Goal: Navigation & Orientation: Go to known website

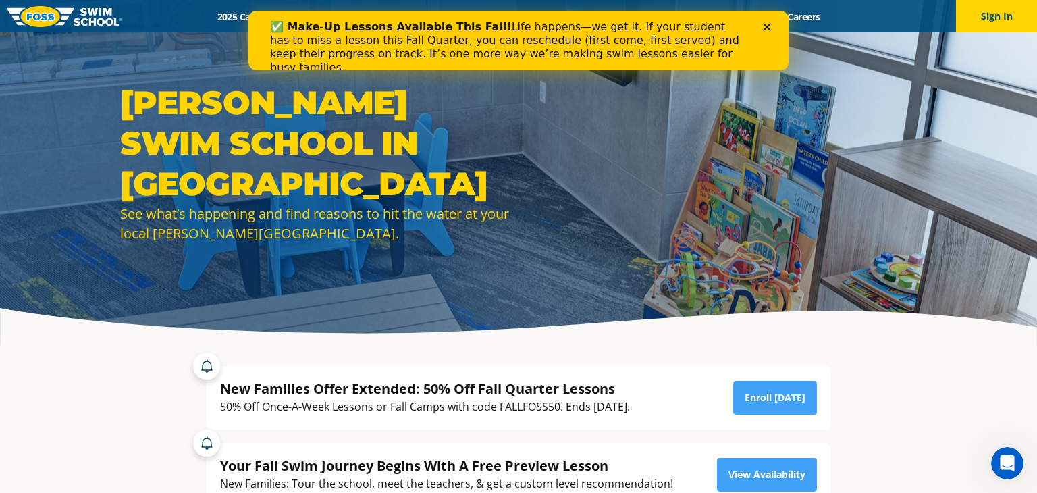
click at [108, 26] on img at bounding box center [64, 16] width 115 height 21
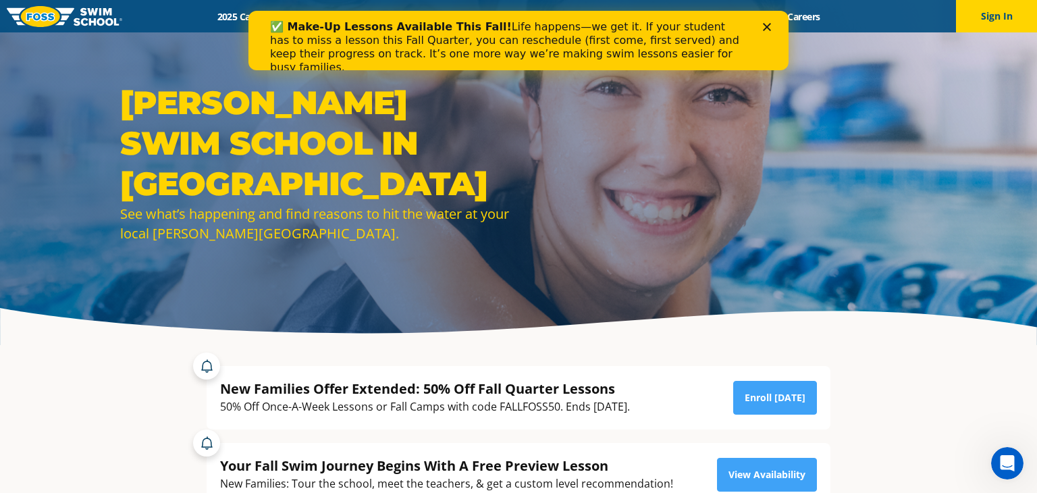
click at [108, 26] on img at bounding box center [64, 16] width 115 height 21
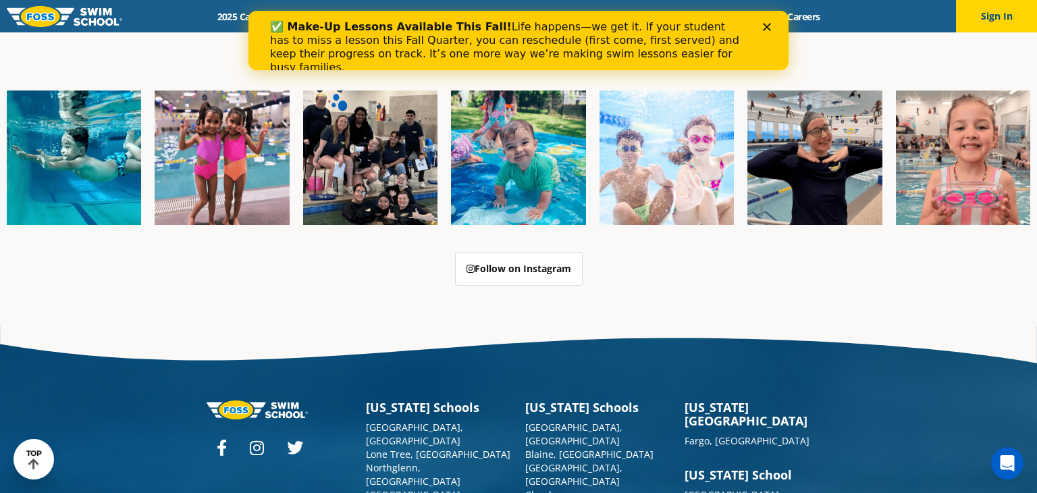
scroll to position [3451, 0]
